Goal: Information Seeking & Learning: Learn about a topic

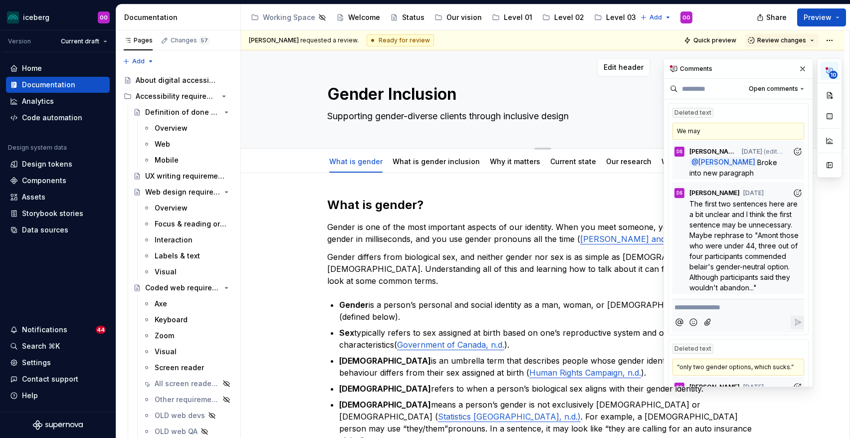
type textarea "*"
click at [404, 99] on textarea "Gender Inclusion" at bounding box center [540, 94] width 431 height 24
type textarea "N"
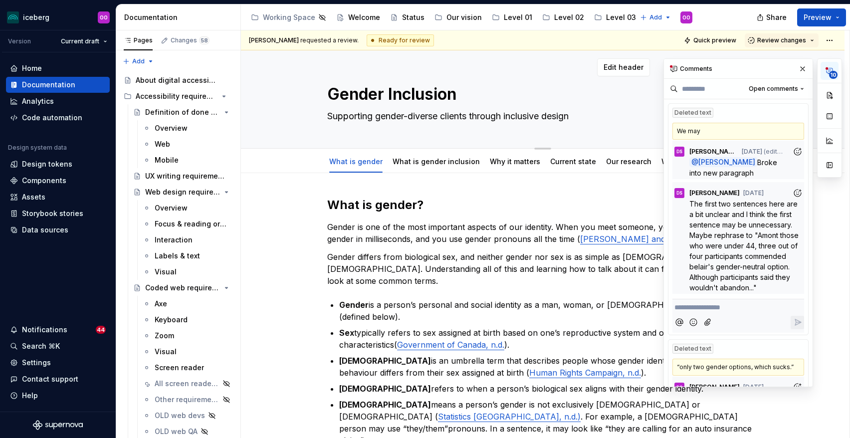
type textarea "*"
type textarea "No"
type textarea "*"
type textarea "Non"
type textarea "*"
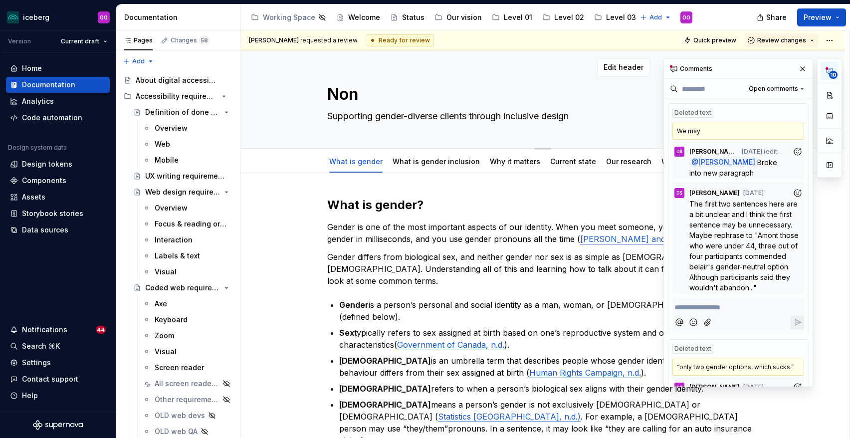
type textarea "Non-"
type textarea "*"
type textarea "Non-b"
type textarea "*"
type textarea "Non-bi"
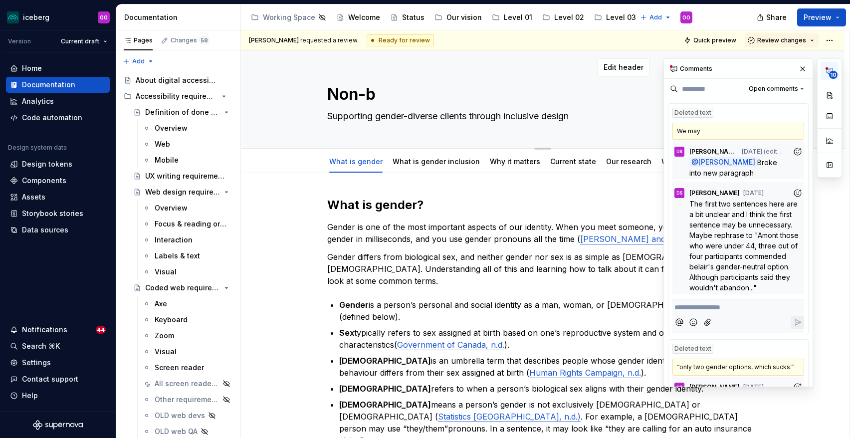
type textarea "*"
type textarea "Non-bin"
type textarea "*"
type textarea "Non-bina"
type textarea "*"
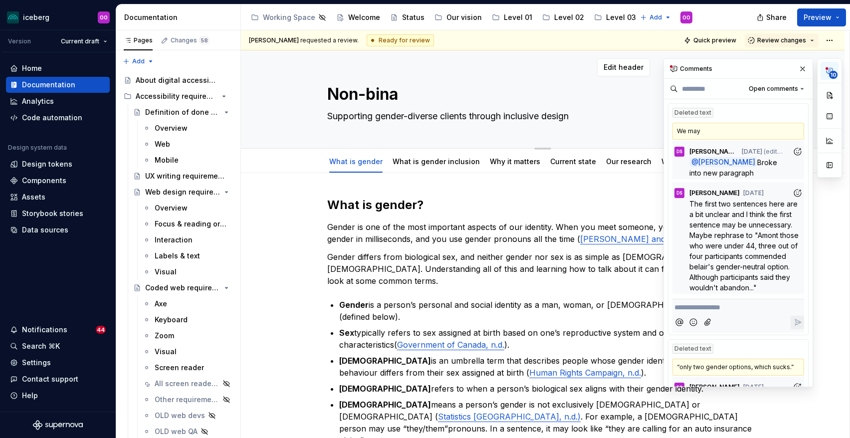
type textarea "Non-binar"
type textarea "*"
type textarea "[DEMOGRAPHIC_DATA]"
type textarea "*"
type textarea "[DEMOGRAPHIC_DATA]"
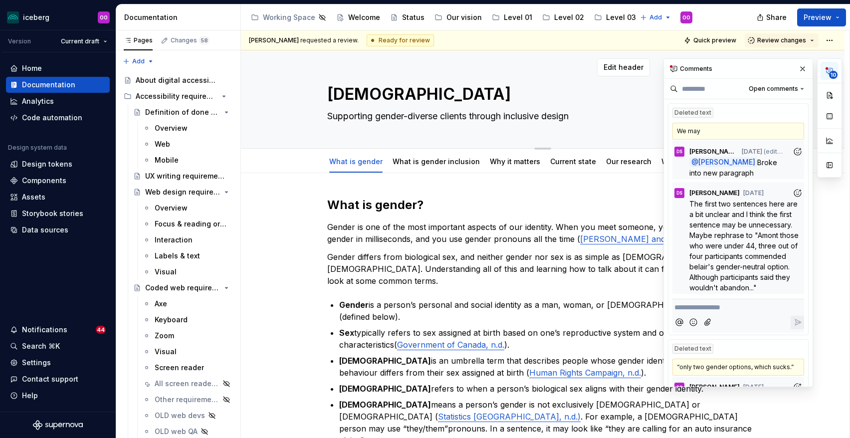
type textarea "*"
type textarea "[DEMOGRAPHIC_DATA] U"
type textarea "*"
type textarea "[DEMOGRAPHIC_DATA] Us"
type textarea "*"
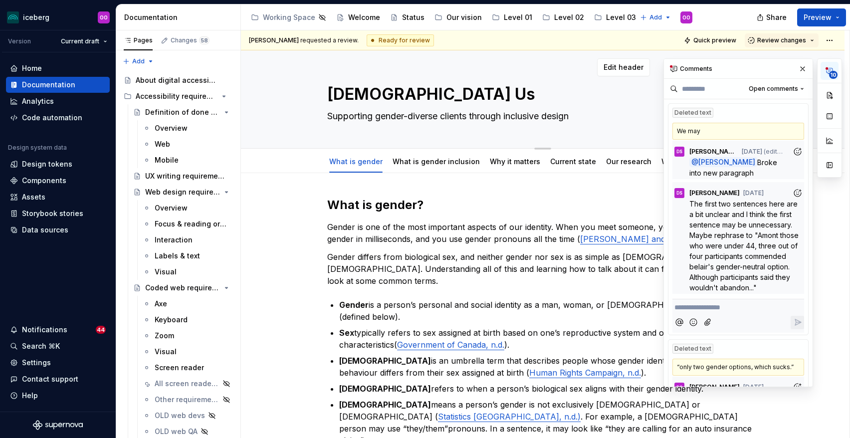
type textarea "[DEMOGRAPHIC_DATA] Use"
type textarea "*"
type textarea "[DEMOGRAPHIC_DATA] User"
type textarea "*"
type textarea "[DEMOGRAPHIC_DATA] Users"
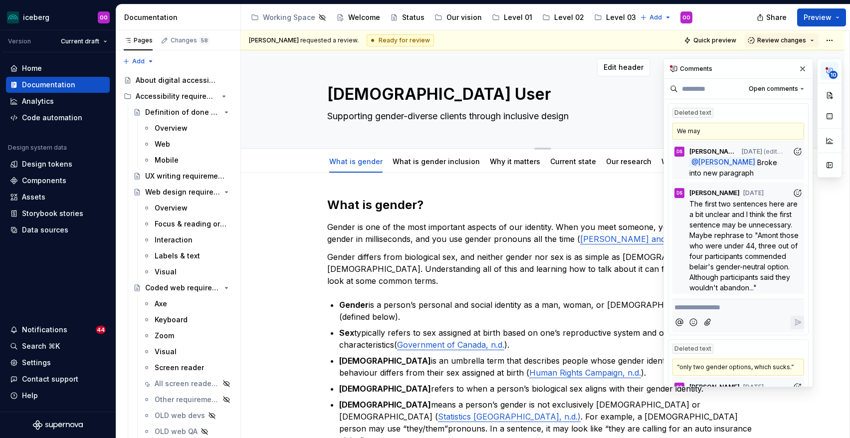
type textarea "*"
type textarea "[DEMOGRAPHIC_DATA] Users"
type textarea "*"
type textarea "[DEMOGRAPHIC_DATA] Users"
type textarea "*"
